Goal: Task Accomplishment & Management: Use online tool/utility

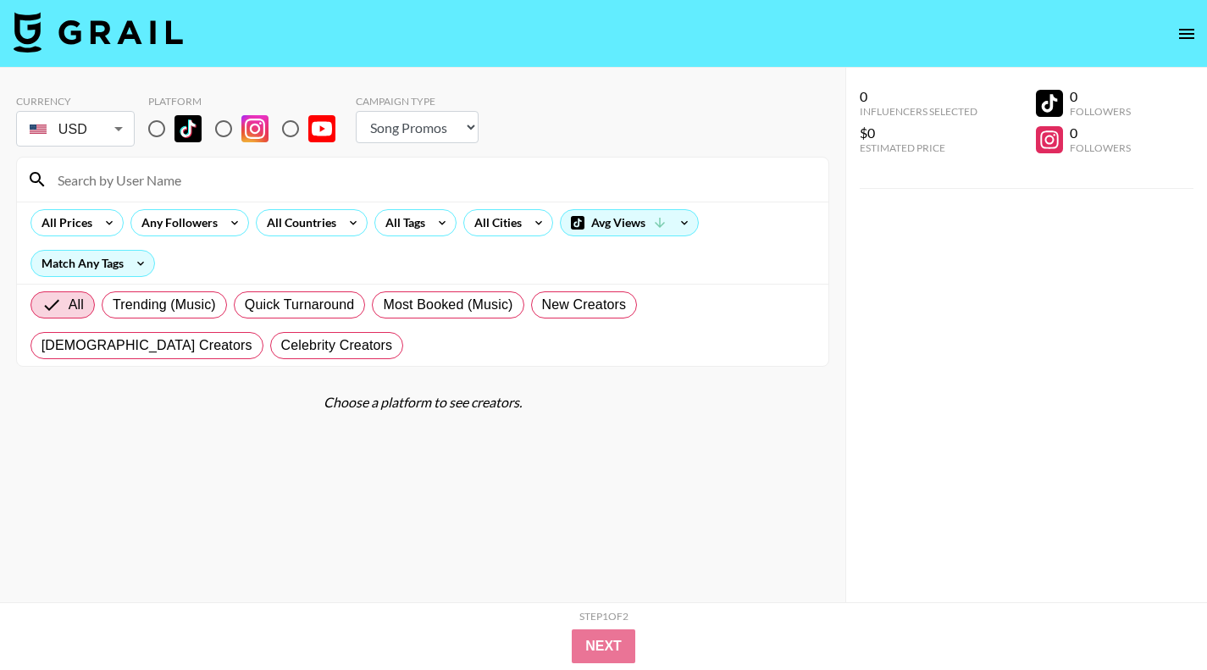
select select "Song"
click at [225, 132] on input "radio" at bounding box center [224, 129] width 36 height 36
radio input "true"
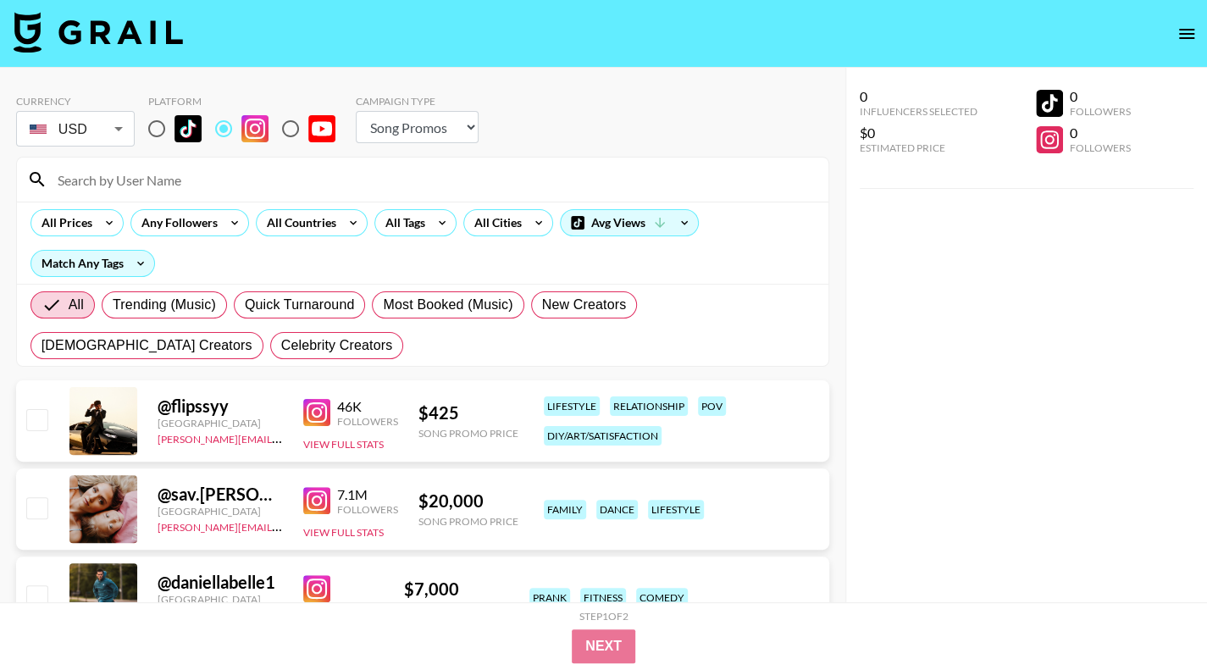
click at [459, 134] on select "Choose Type... Song Promos Brand Promos" at bounding box center [417, 127] width 123 height 32
select select "Brand"
click at [356, 111] on select "Choose Type... Song Promos Brand Promos" at bounding box center [417, 127] width 123 height 32
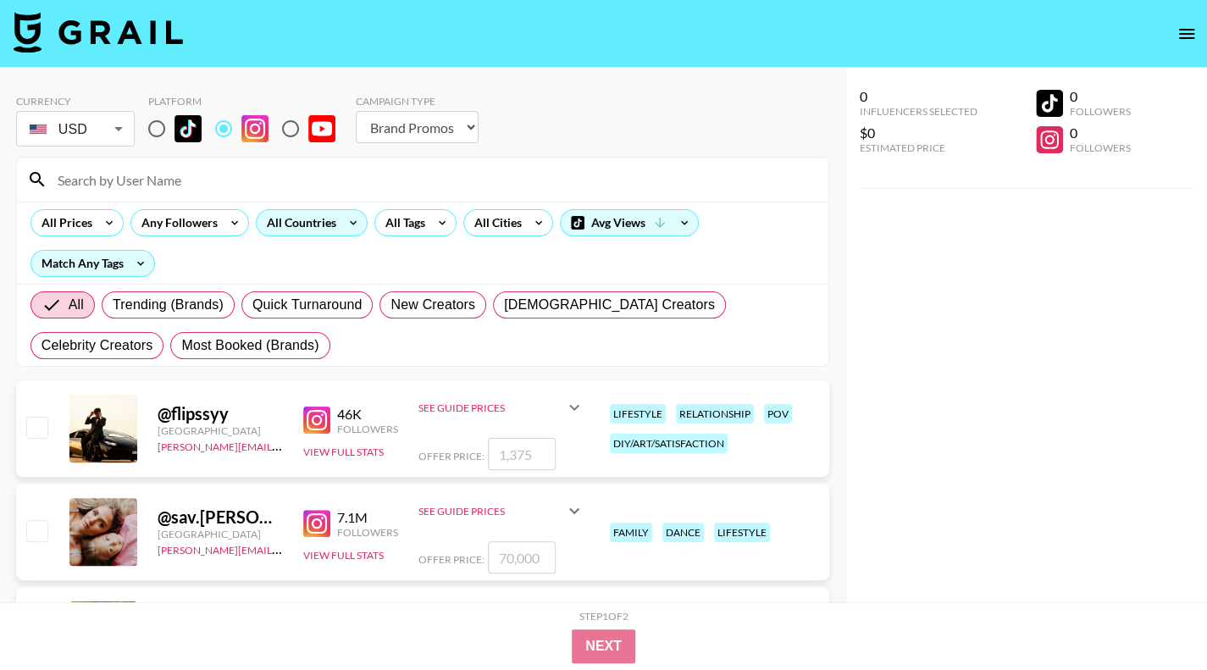
click at [328, 229] on div "All Countries" at bounding box center [298, 222] width 83 height 25
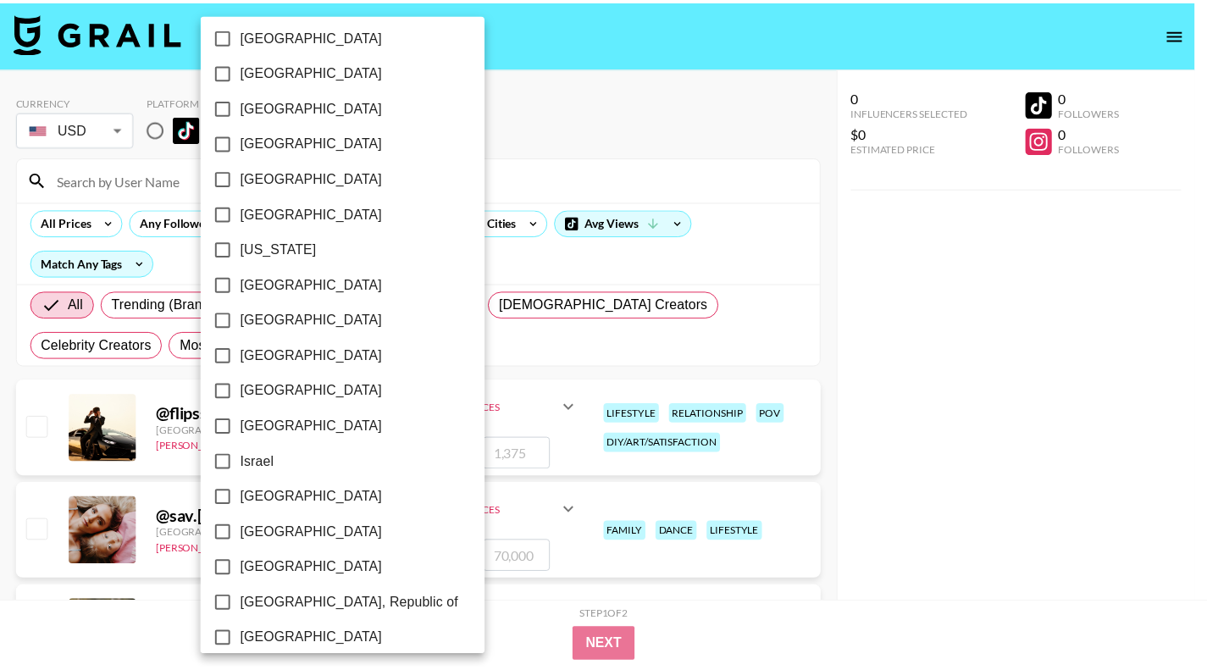
scroll to position [417, 0]
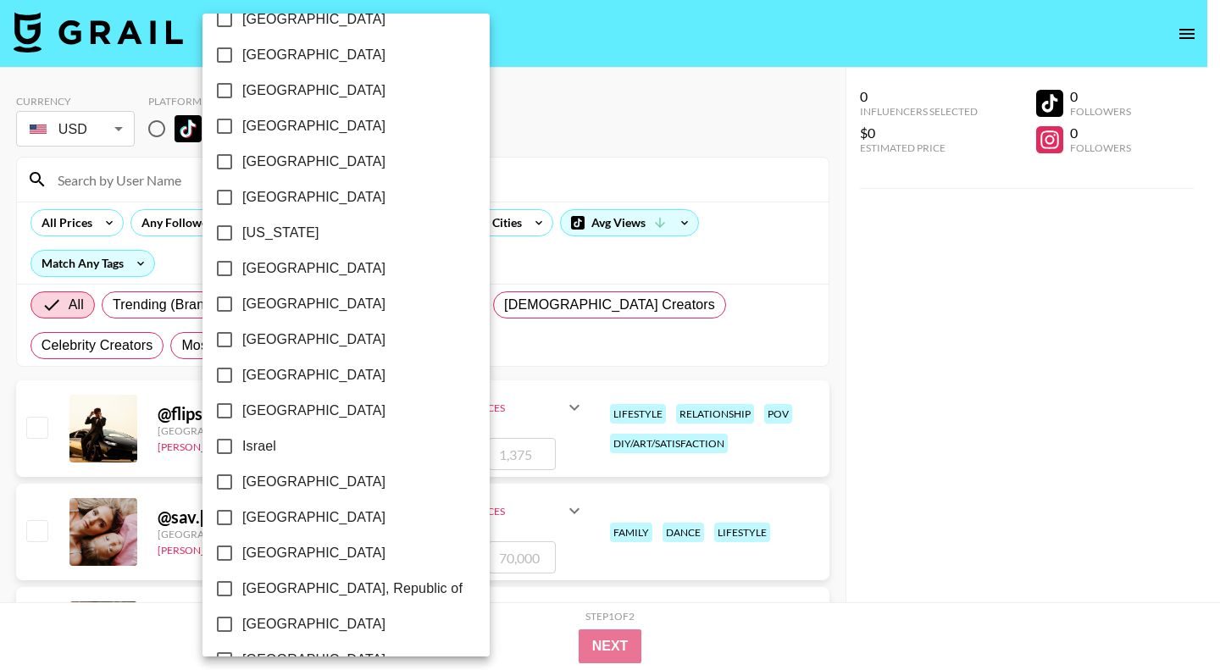
click at [270, 523] on span "[GEOGRAPHIC_DATA]" at bounding box center [313, 517] width 143 height 20
click at [242, 523] on input "[GEOGRAPHIC_DATA]" at bounding box center [225, 518] width 36 height 36
checkbox input "true"
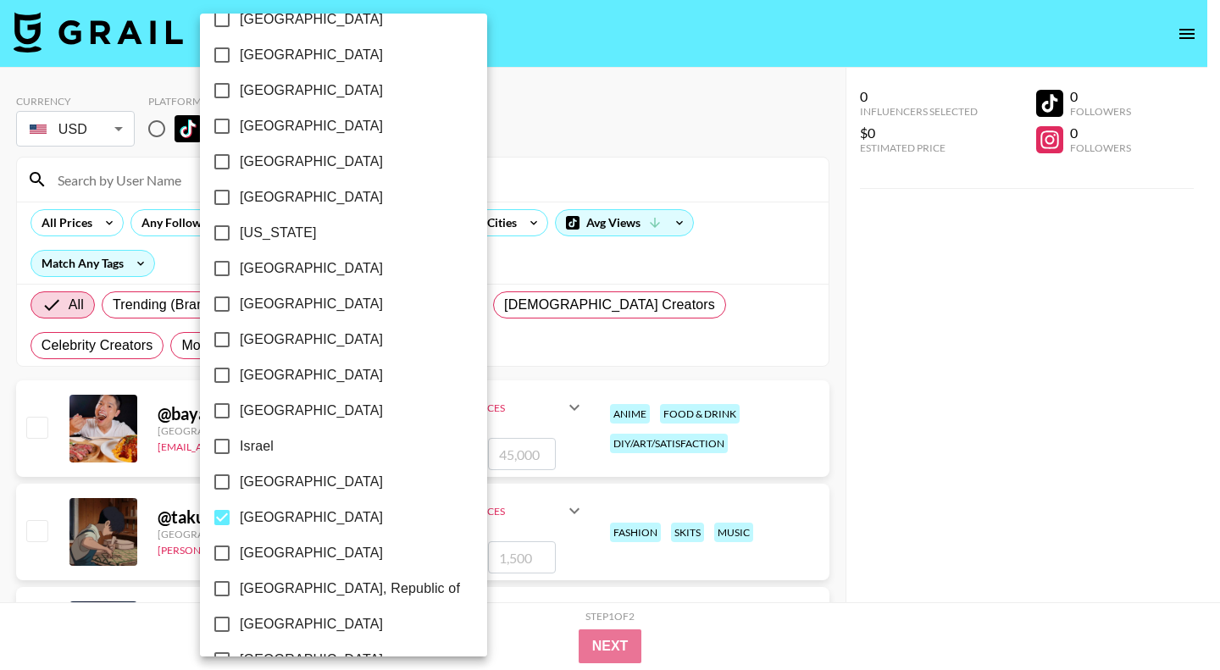
click at [1017, 524] on div at bounding box center [610, 335] width 1220 height 670
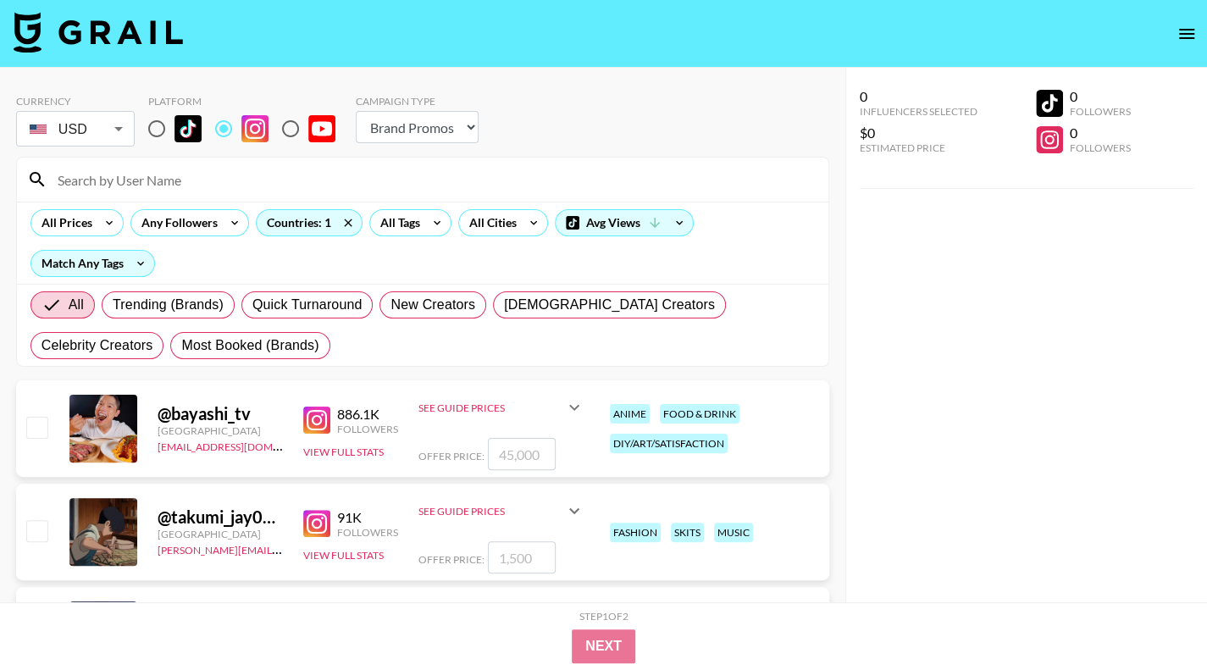
click at [181, 416] on div "@ bayashi_tv" at bounding box center [220, 413] width 125 height 21
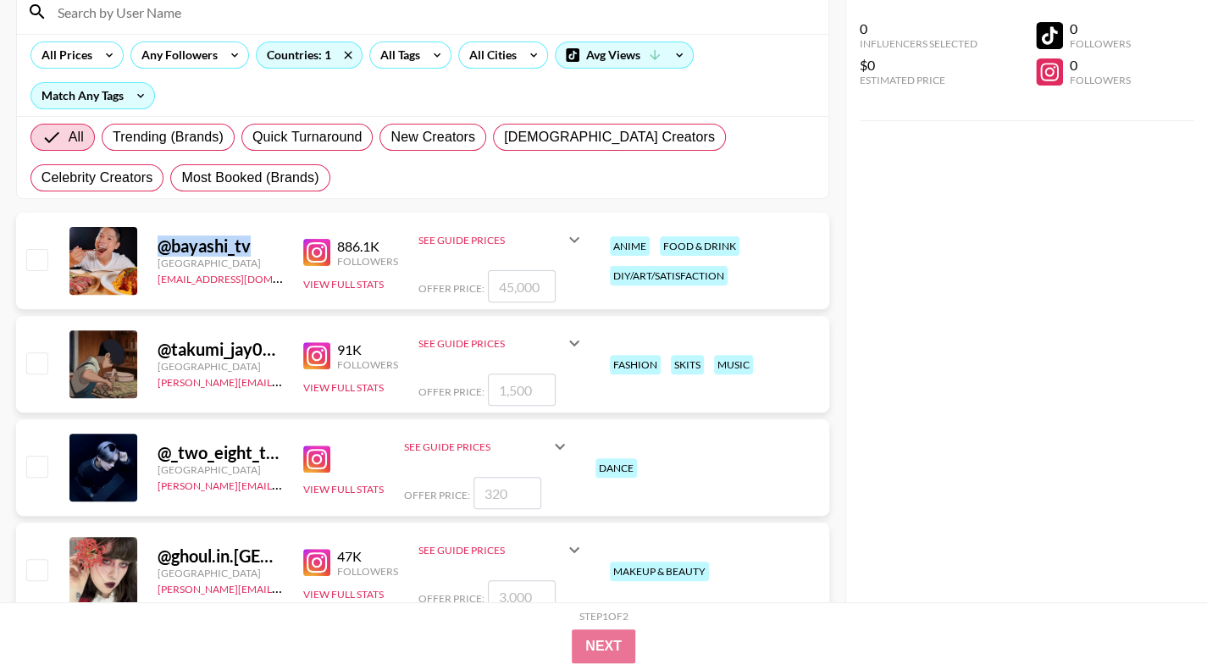
scroll to position [186, 0]
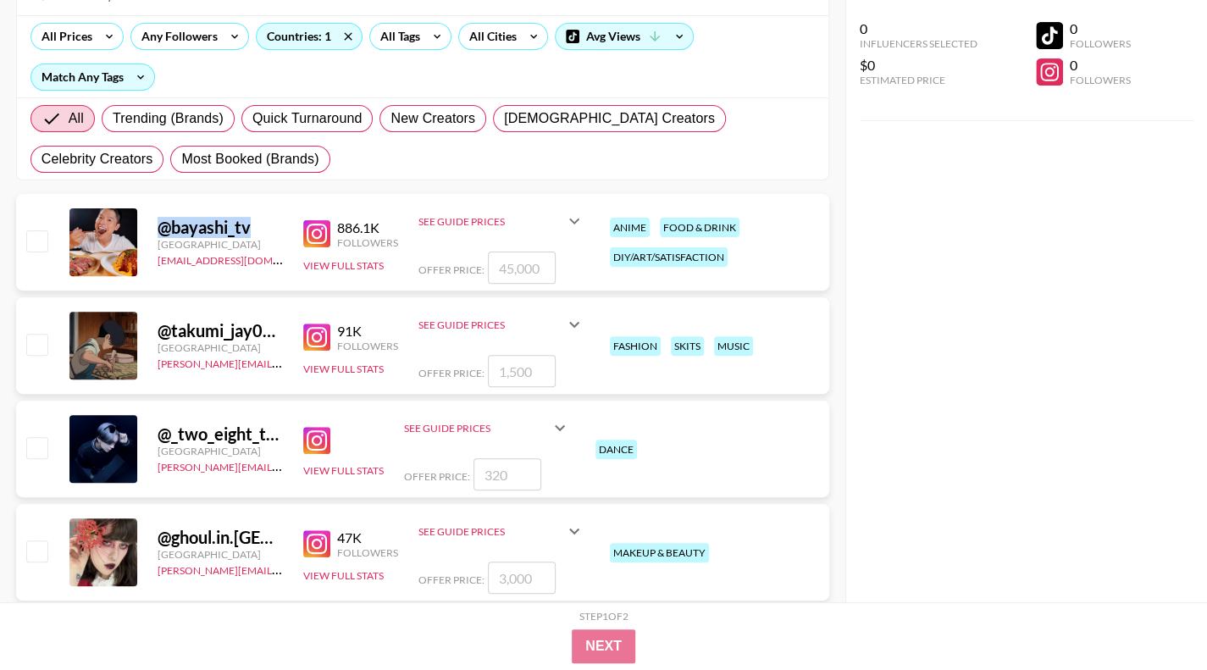
click at [307, 241] on img at bounding box center [316, 233] width 27 height 27
click at [533, 259] on input "number" at bounding box center [522, 268] width 68 height 32
click at [327, 434] on img at bounding box center [316, 440] width 27 height 27
click at [311, 340] on img at bounding box center [316, 337] width 27 height 27
click at [318, 435] on img at bounding box center [316, 440] width 27 height 27
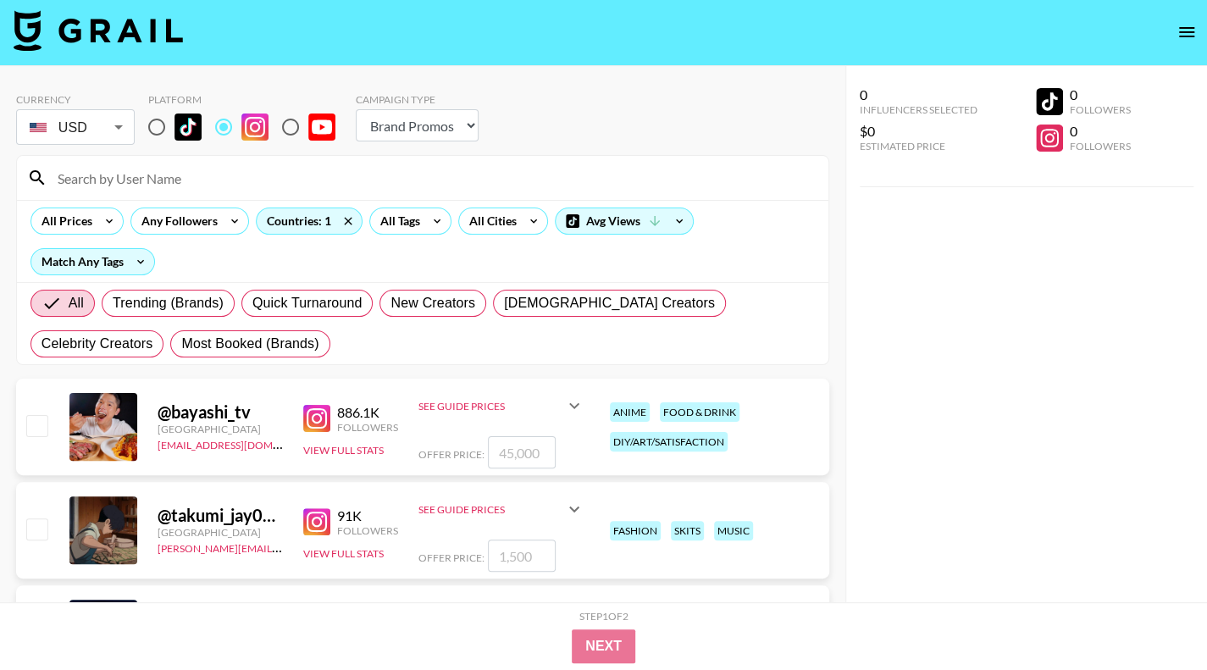
scroll to position [0, 0]
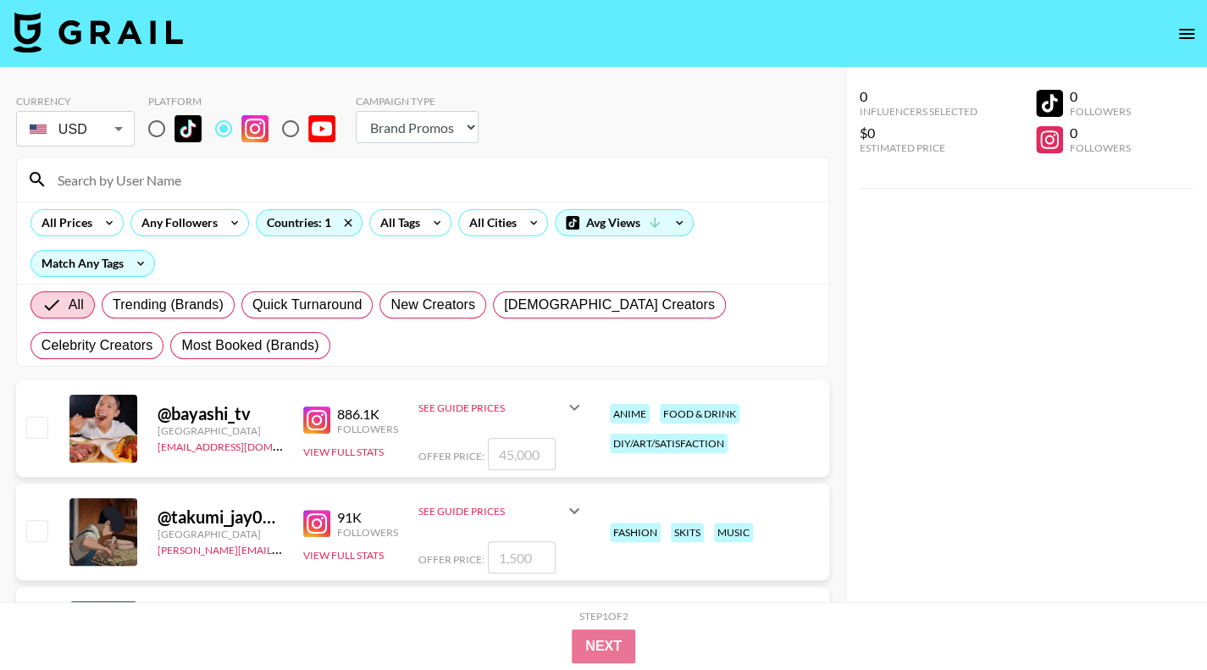
click at [158, 124] on input "radio" at bounding box center [157, 129] width 36 height 36
radio input "true"
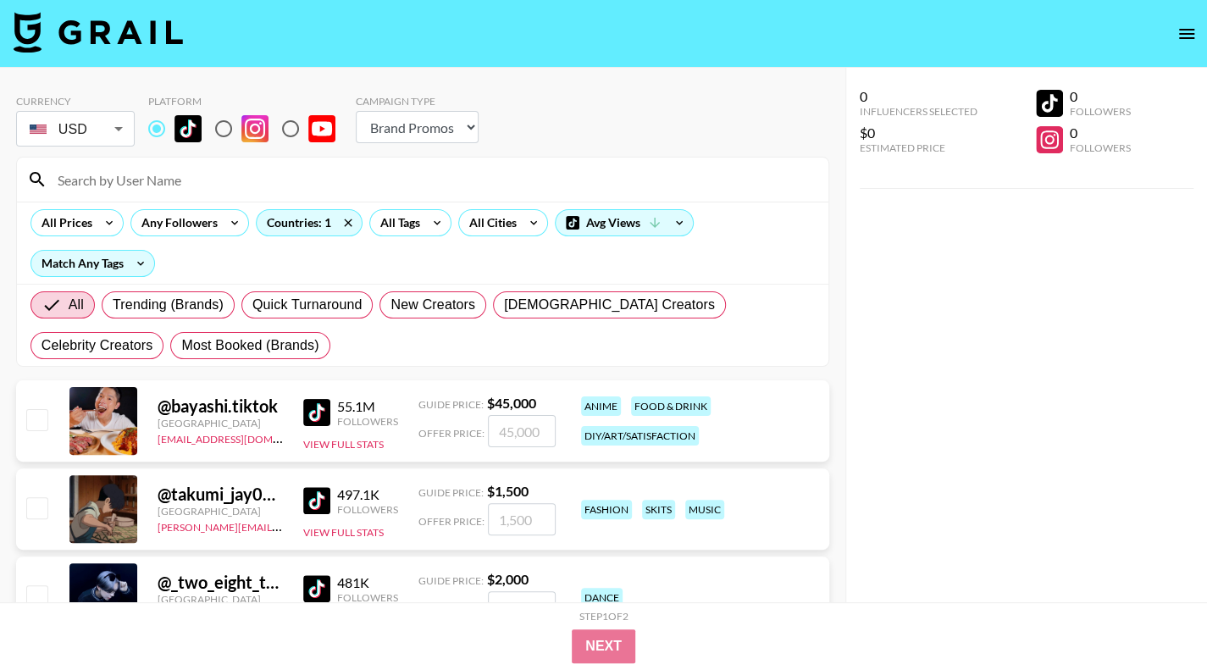
click at [518, 400] on strong "$ 45,000" at bounding box center [511, 403] width 49 height 16
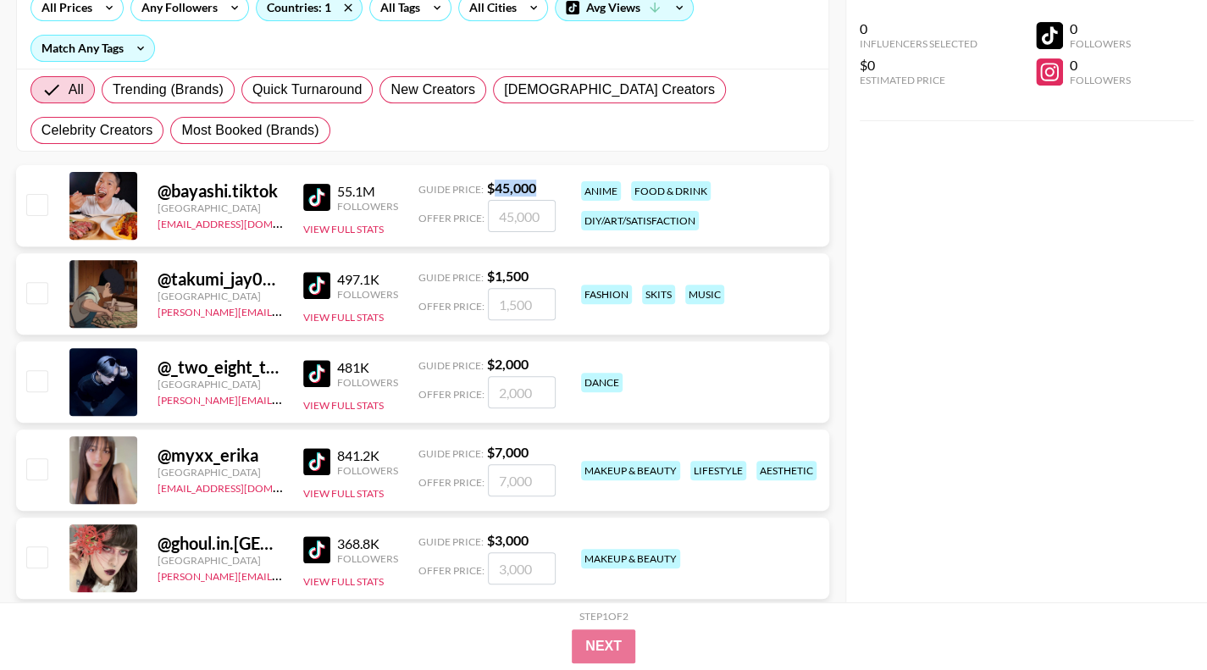
scroll to position [218, 0]
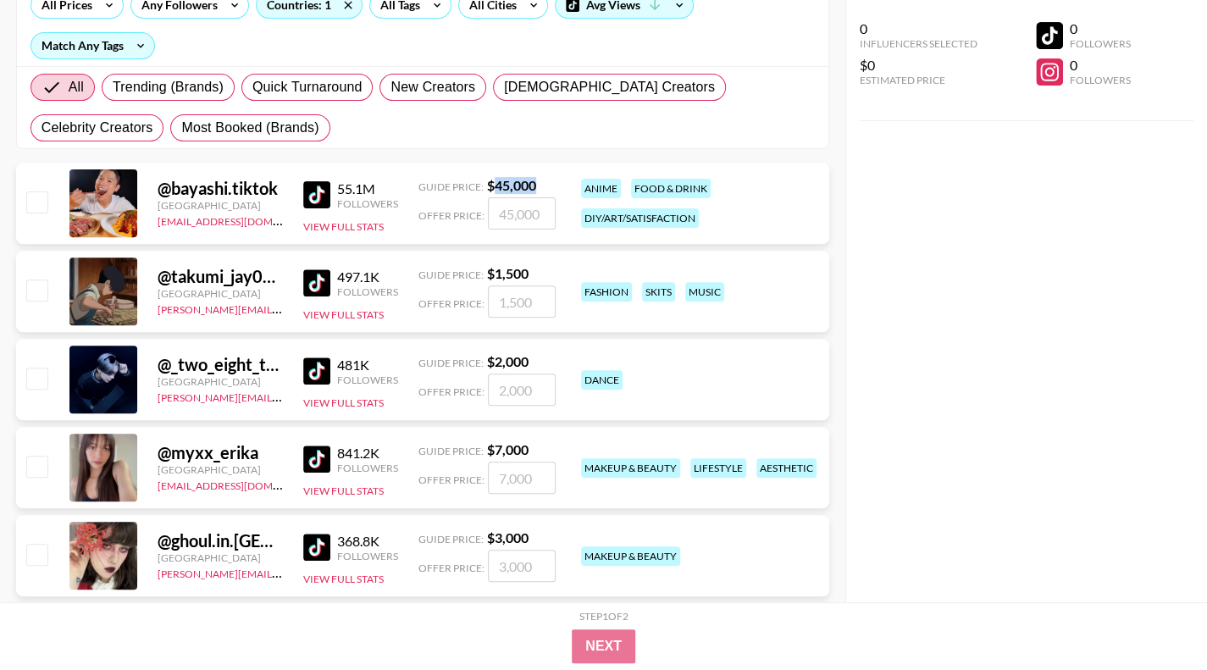
click at [308, 457] on img at bounding box center [316, 459] width 27 height 27
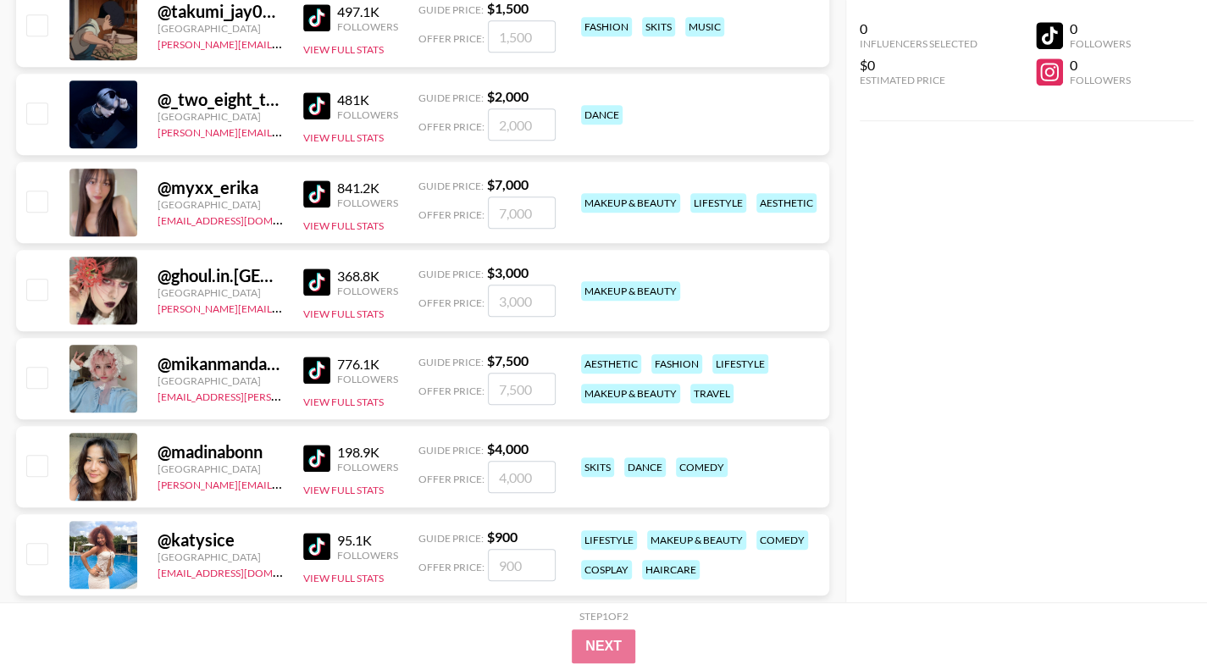
scroll to position [484, 0]
click at [320, 360] on img at bounding box center [316, 369] width 27 height 27
click at [312, 460] on img at bounding box center [316, 457] width 27 height 27
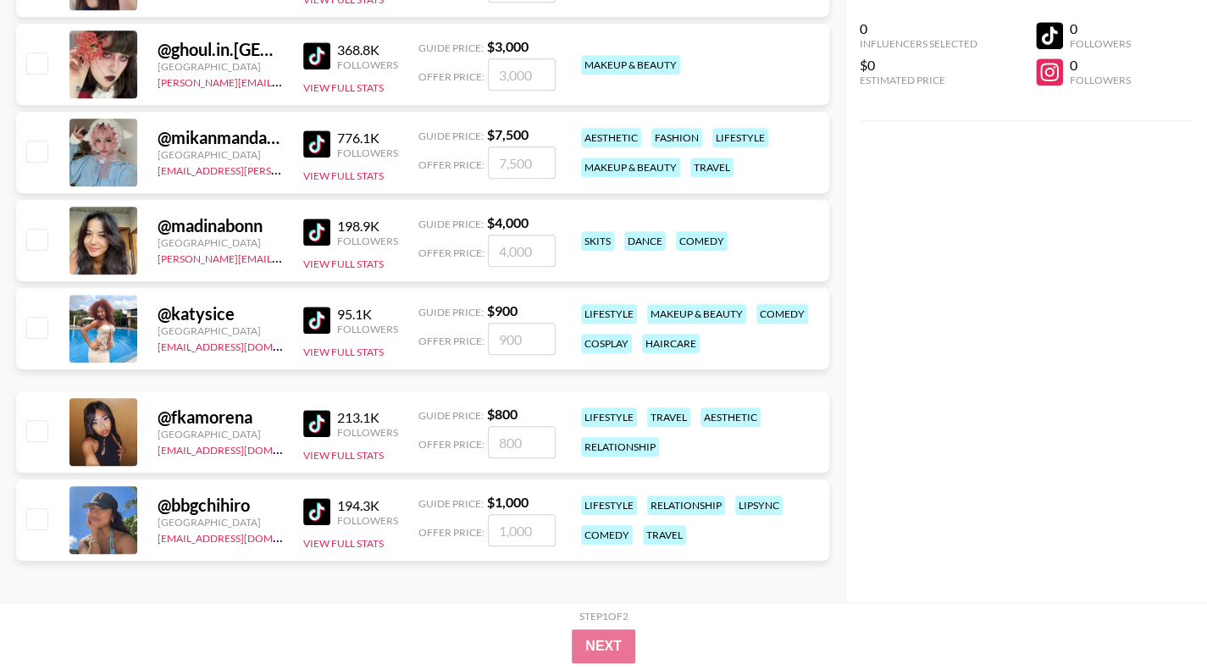
scroll to position [713, 0]
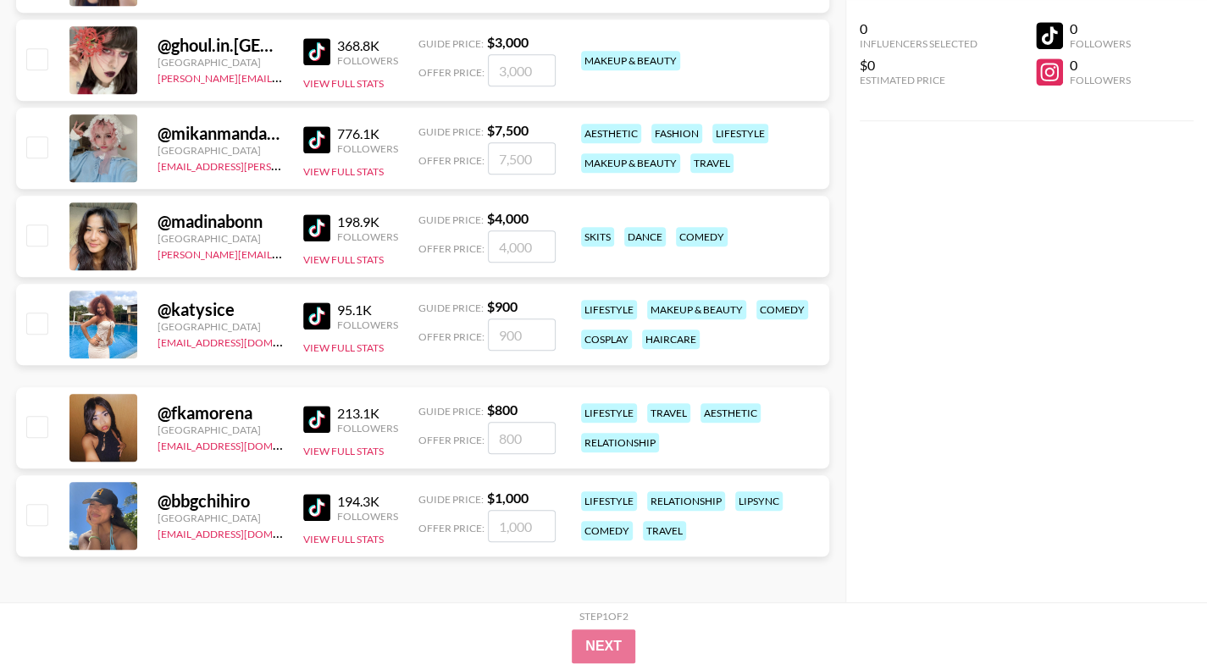
click at [316, 499] on img at bounding box center [316, 507] width 27 height 27
click at [313, 429] on img at bounding box center [316, 419] width 27 height 27
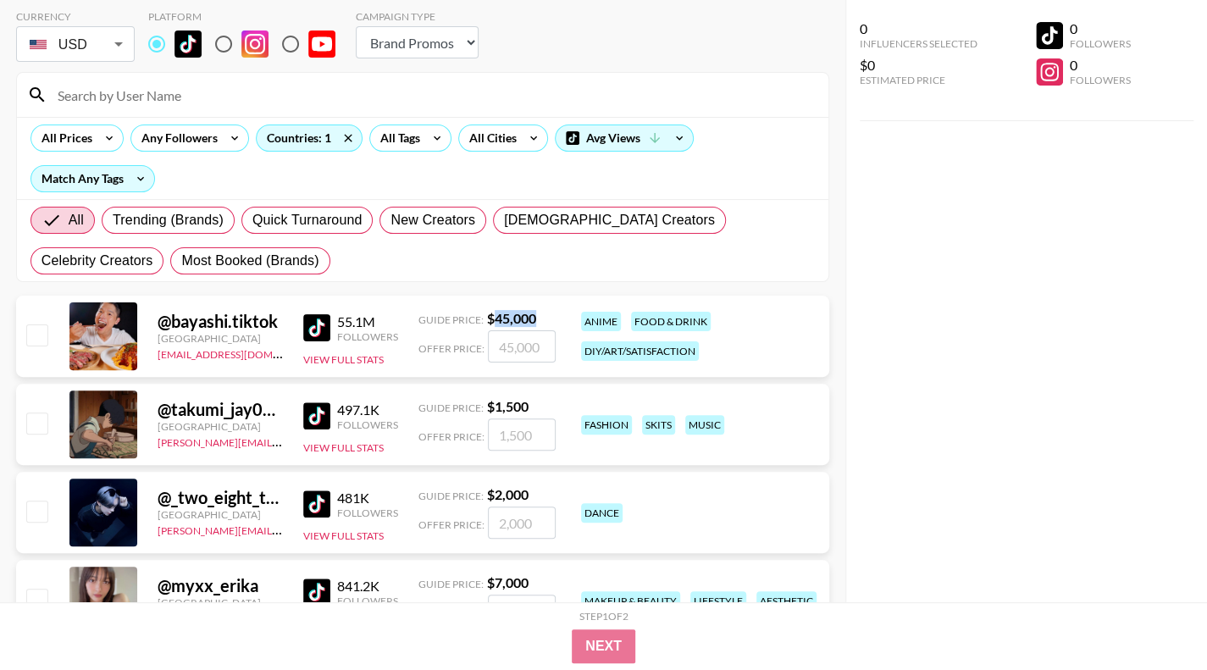
scroll to position [0, 0]
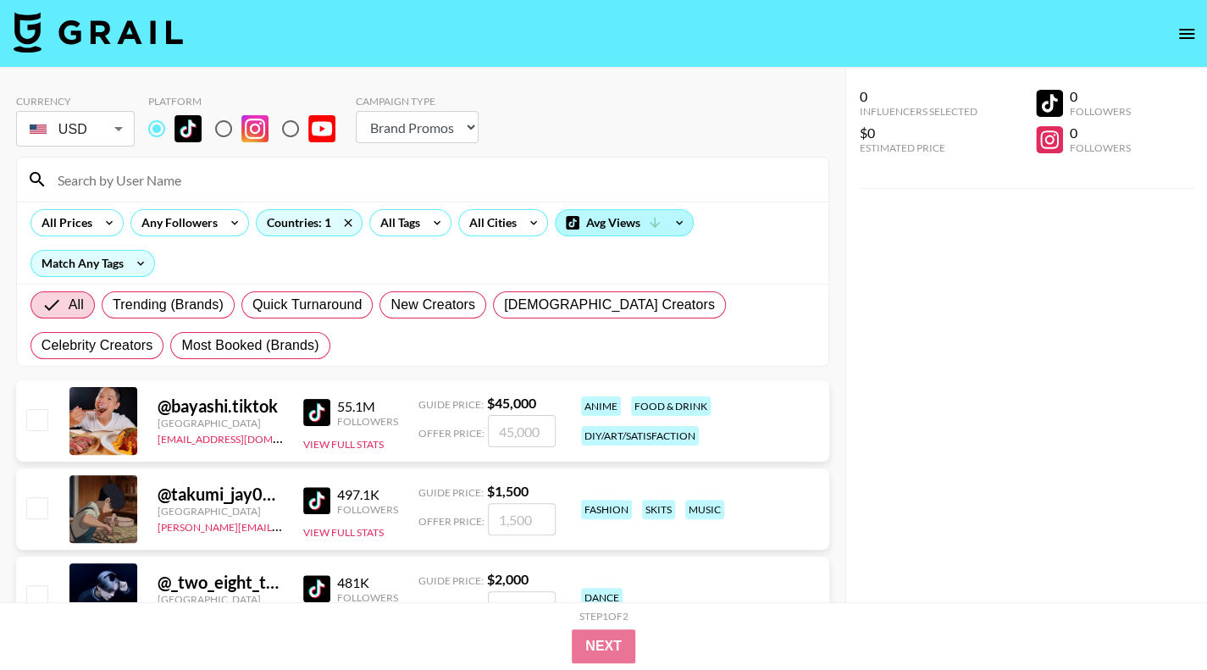
click at [639, 232] on div "Avg Views" at bounding box center [624, 222] width 137 height 25
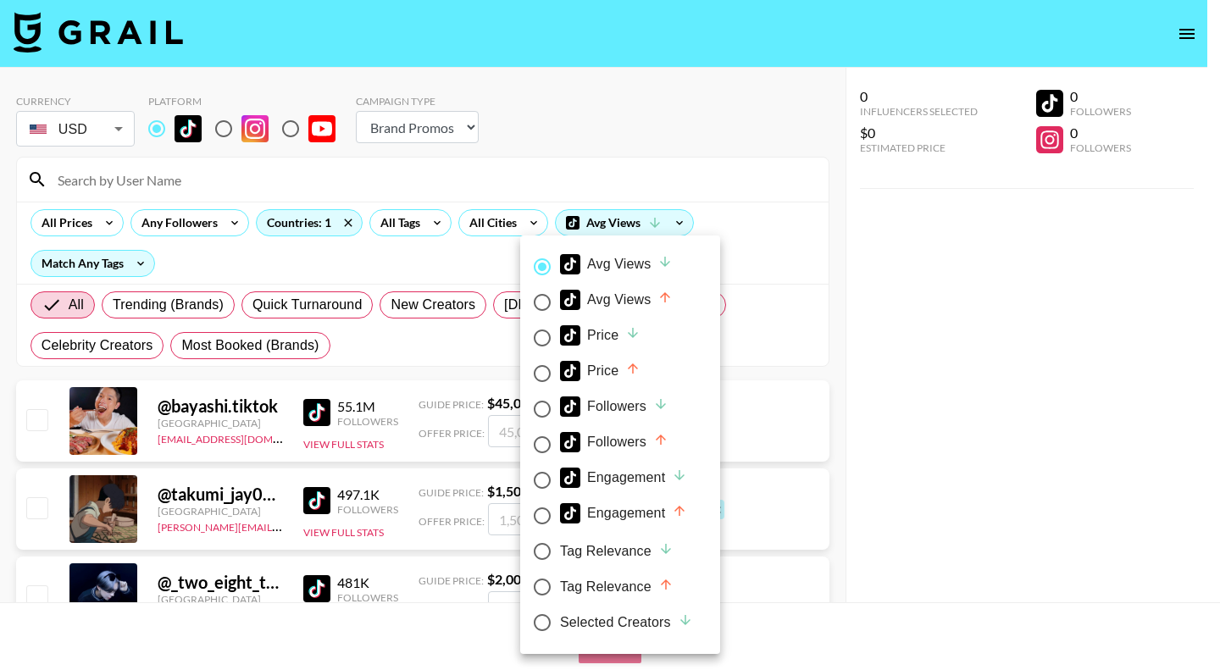
click at [785, 228] on div at bounding box center [610, 335] width 1220 height 670
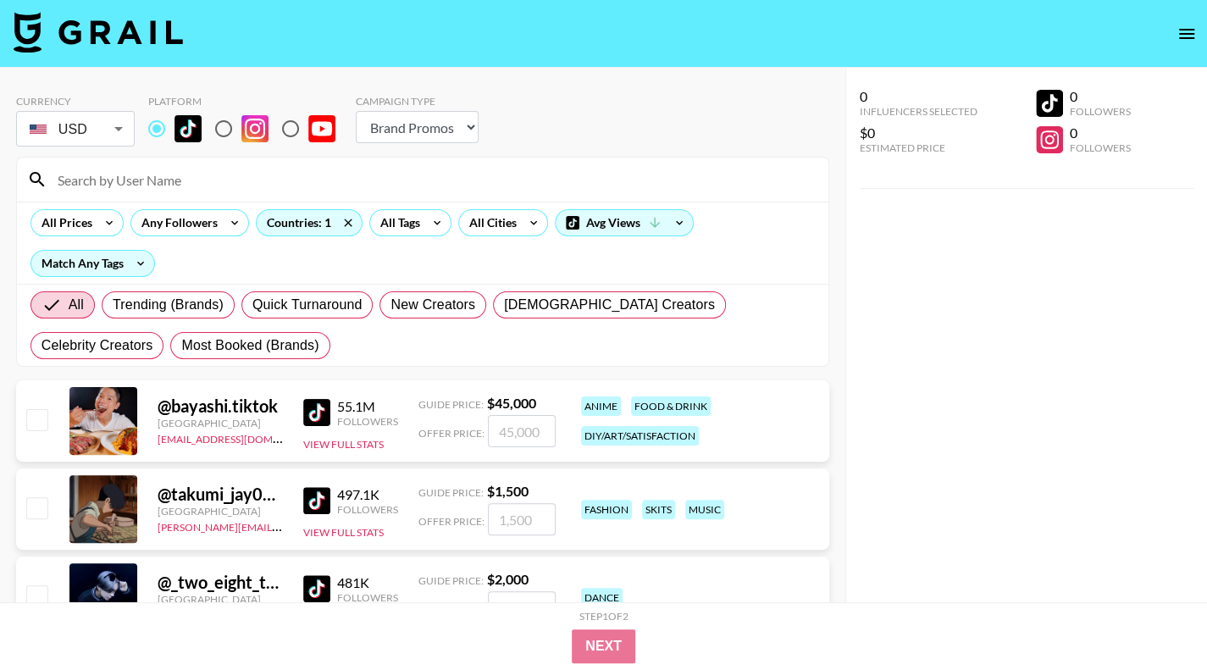
click at [425, 125] on select "Choose Type... Song Promos Brand Promos" at bounding box center [417, 127] width 123 height 32
click at [535, 431] on input "number" at bounding box center [522, 431] width 68 height 32
